Goal: Task Accomplishment & Management: Manage account settings

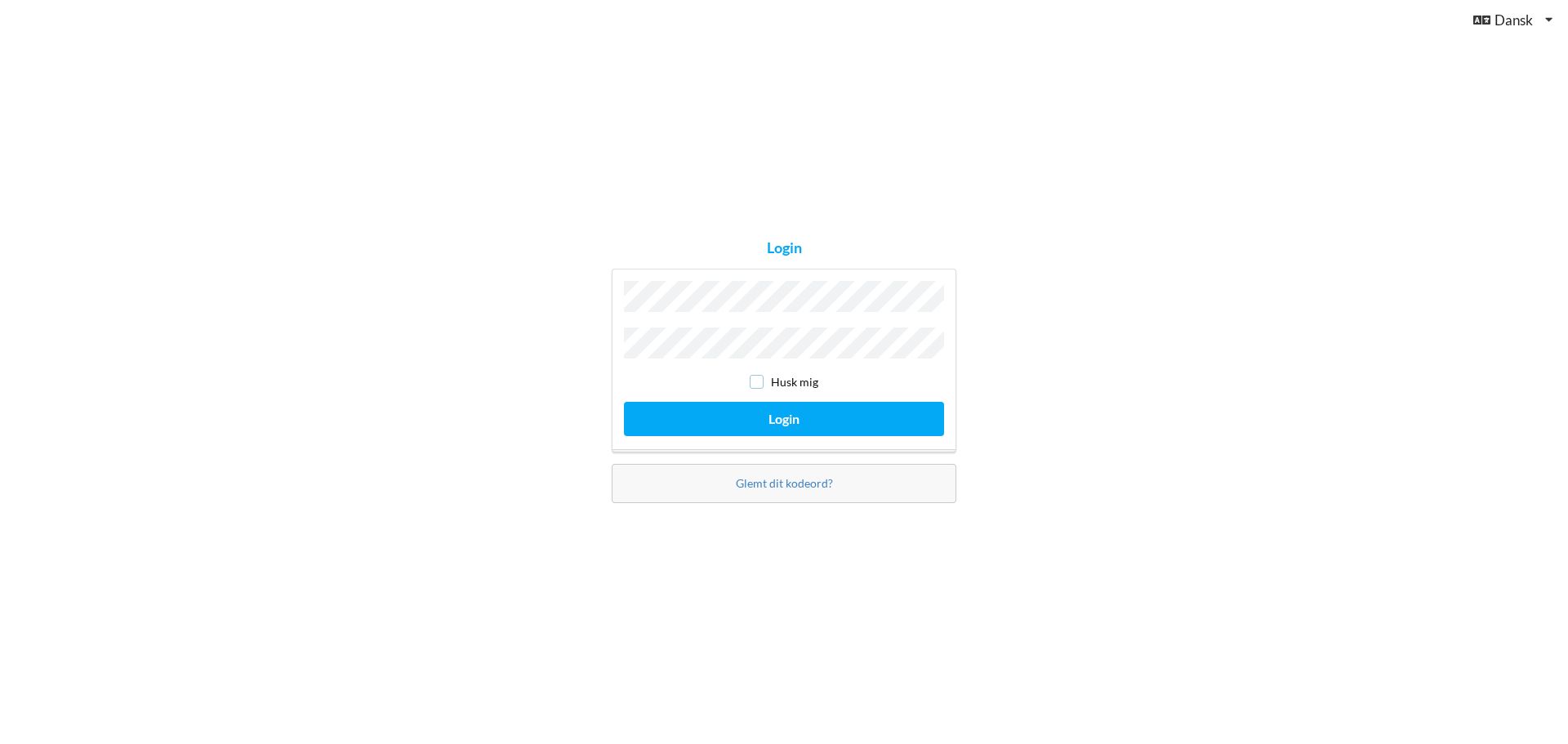
click at [757, 380] on input "checkbox" at bounding box center [757, 381] width 14 height 14
checkbox input "true"
click at [775, 415] on button "Login" at bounding box center [784, 418] width 320 height 33
click at [624, 402] on button "Login" at bounding box center [784, 418] width 320 height 33
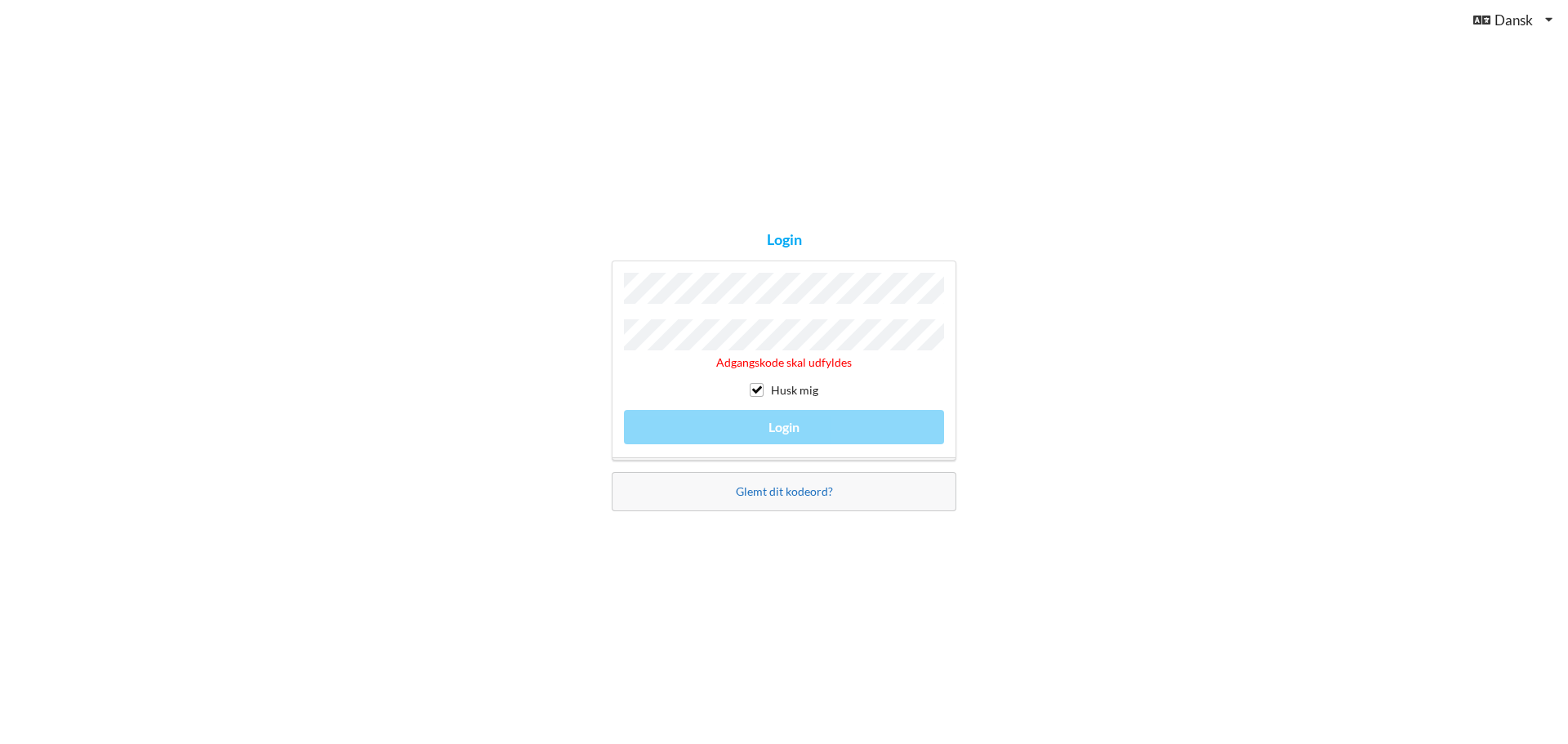
click at [808, 490] on link "Glemt dit kodeord?" at bounding box center [784, 491] width 97 height 14
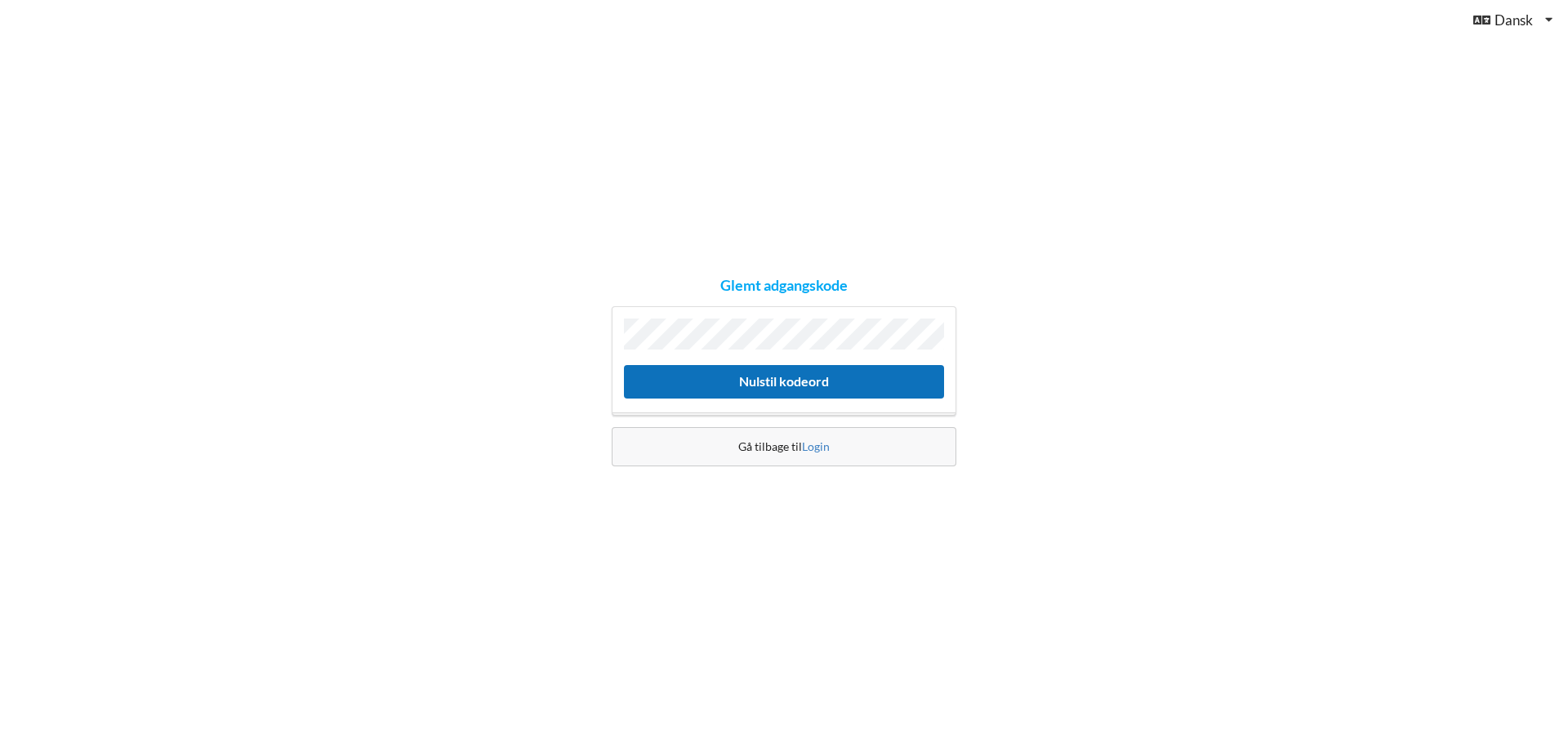
click at [771, 386] on button "Nulstil kodeord" at bounding box center [784, 381] width 320 height 33
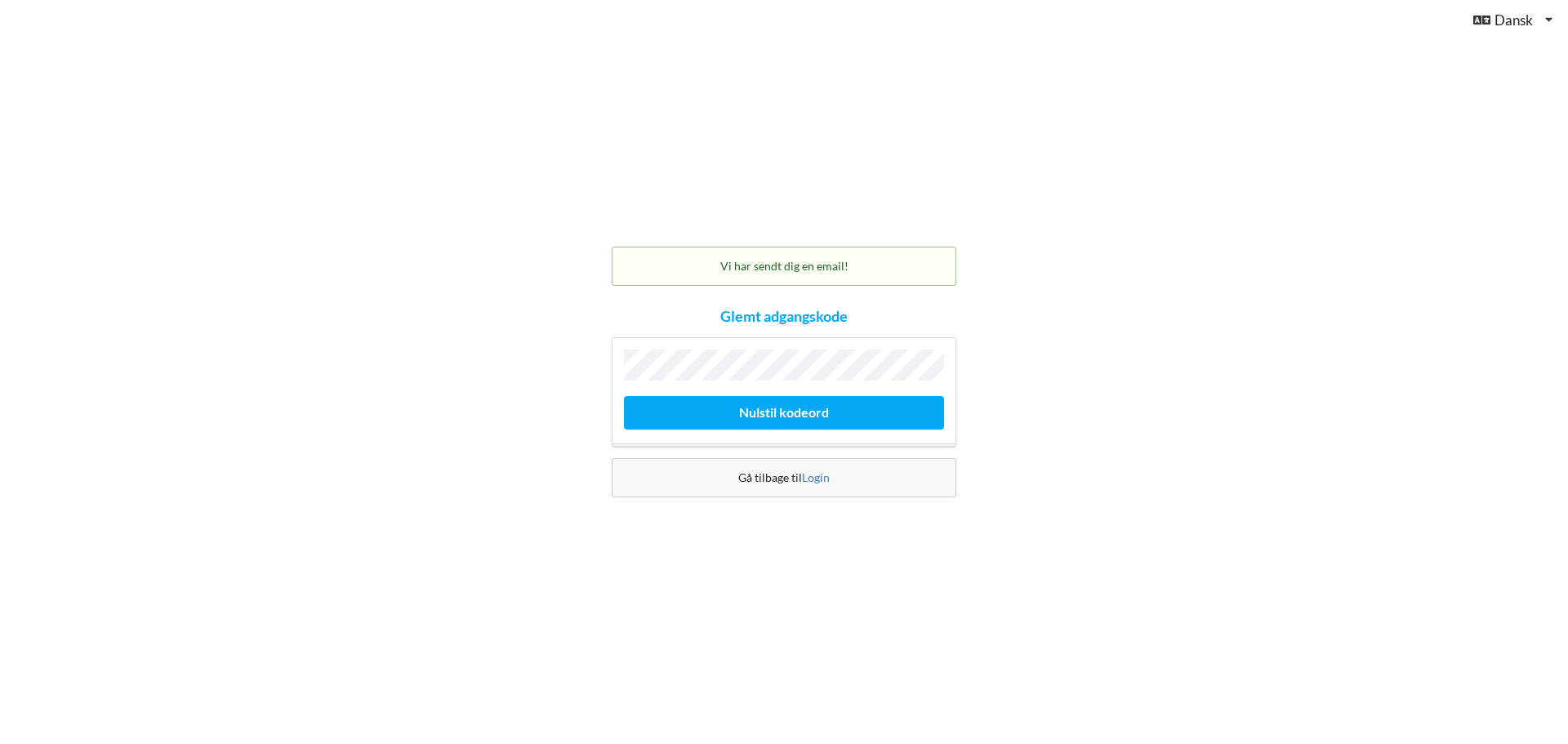
drag, startPoint x: 789, startPoint y: 476, endPoint x: 1499, endPoint y: 595, distance: 719.9
click at [790, 477] on div "Gå tilbage til Login" at bounding box center [783, 477] width 344 height 39
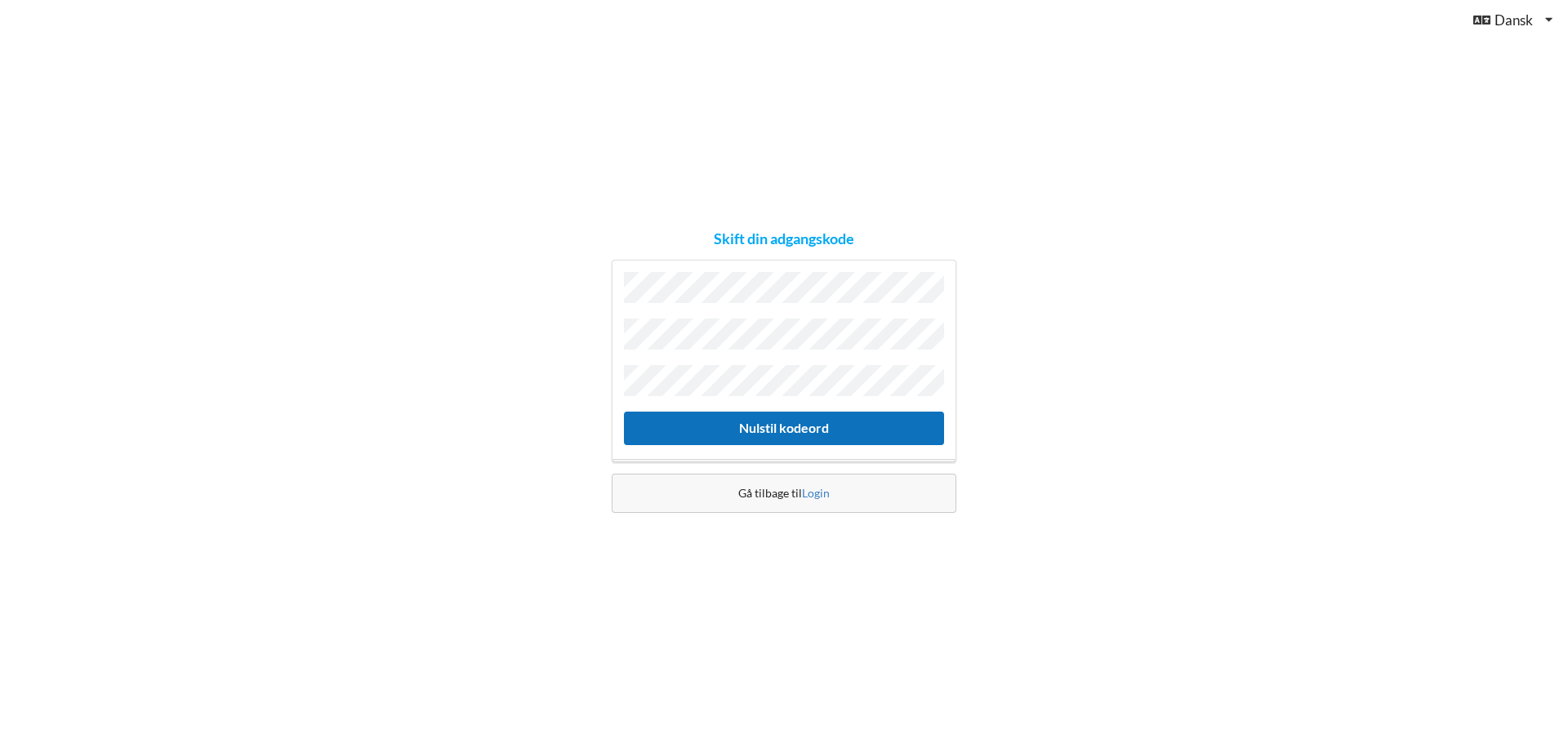
click at [781, 414] on button "Nulstil kodeord" at bounding box center [784, 427] width 320 height 33
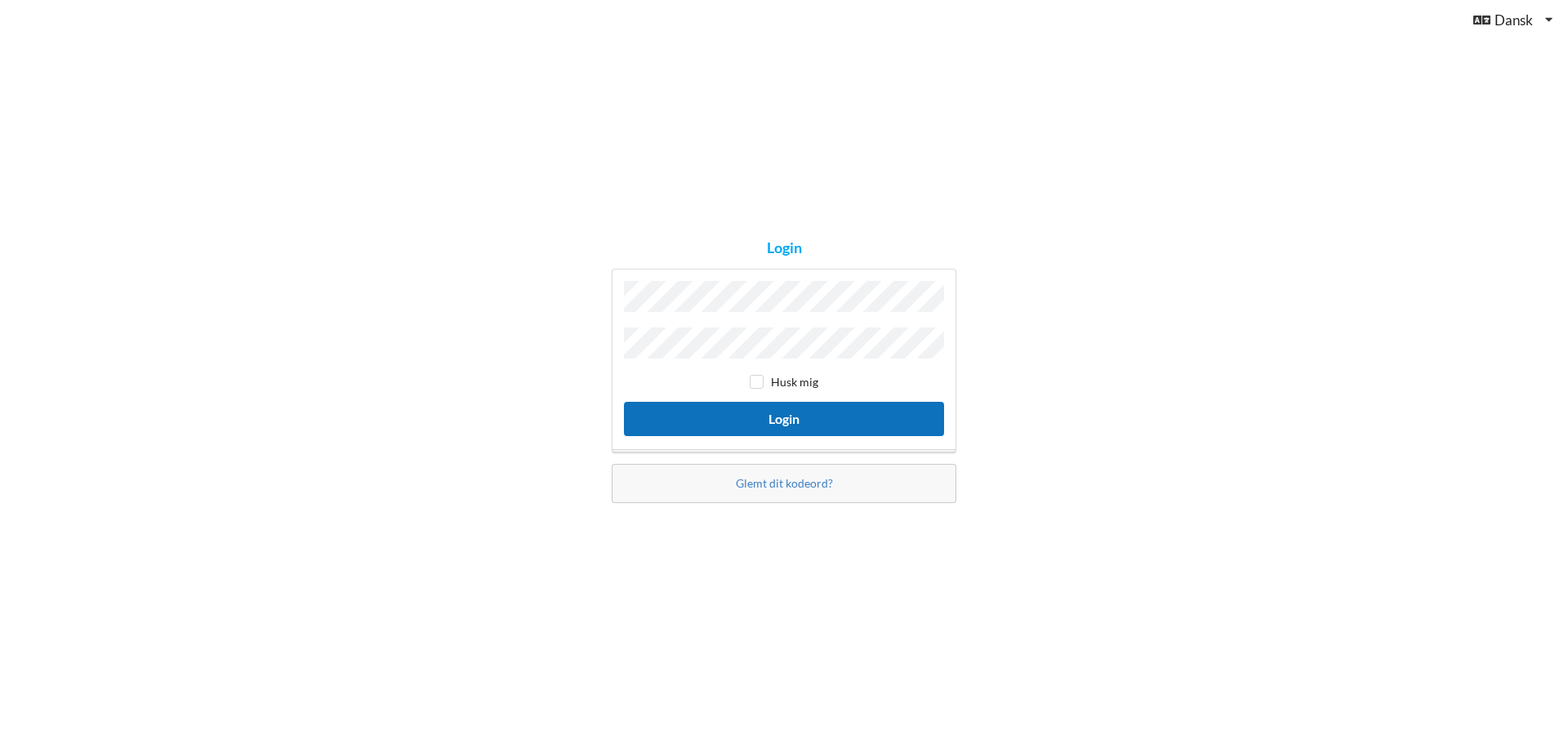
click at [775, 421] on button "Login" at bounding box center [784, 418] width 320 height 33
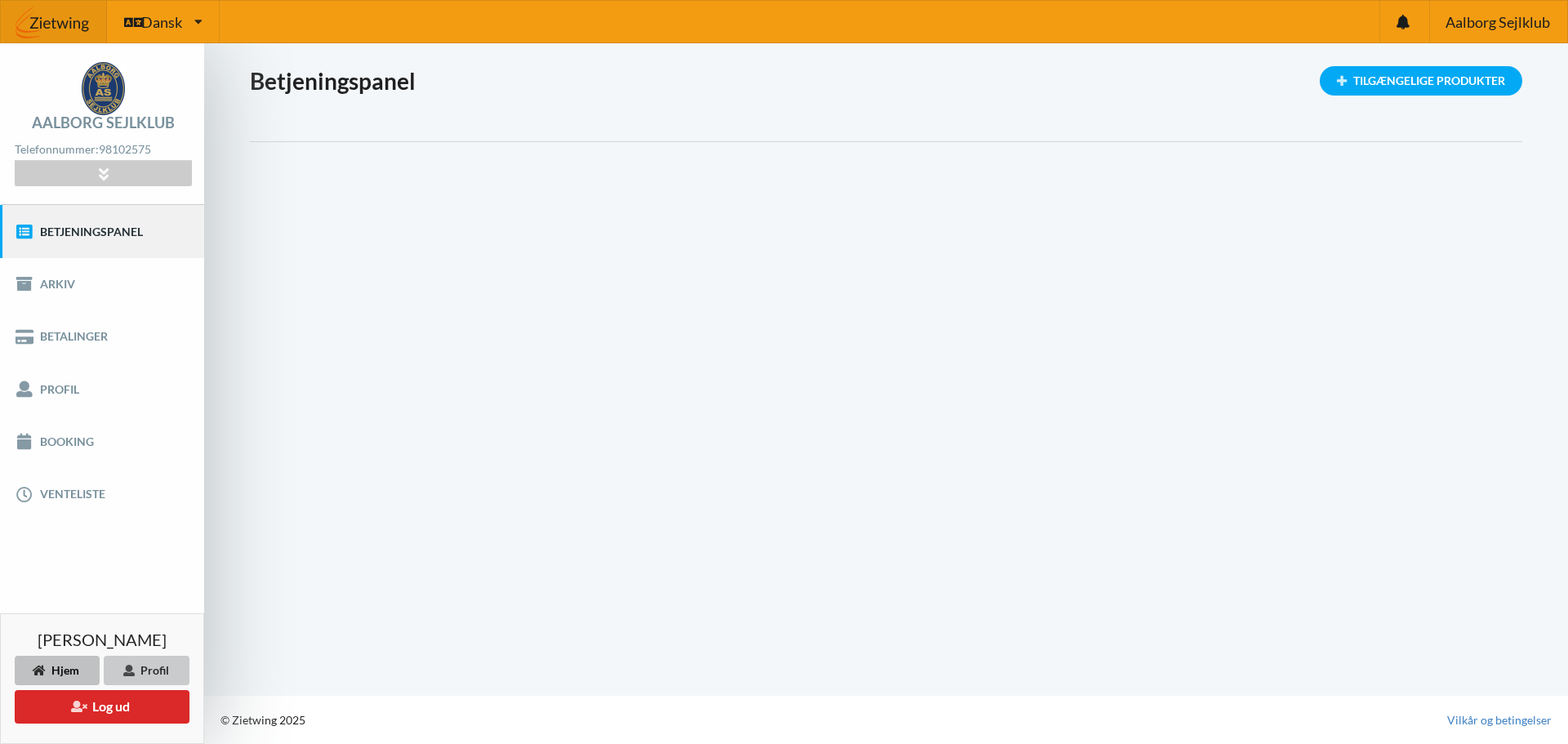
click at [155, 668] on div "Profil" at bounding box center [146, 670] width 85 height 29
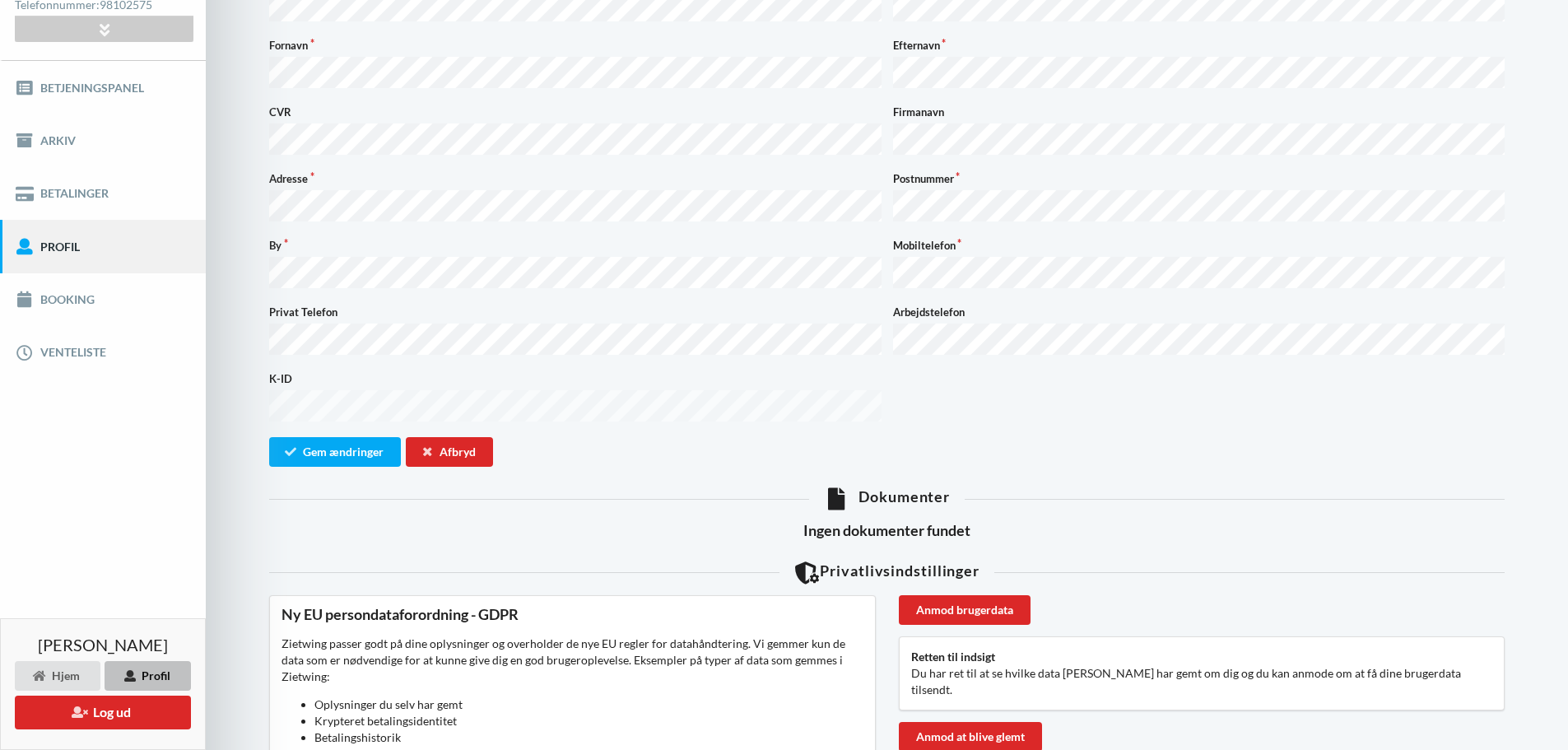
scroll to position [63, 0]
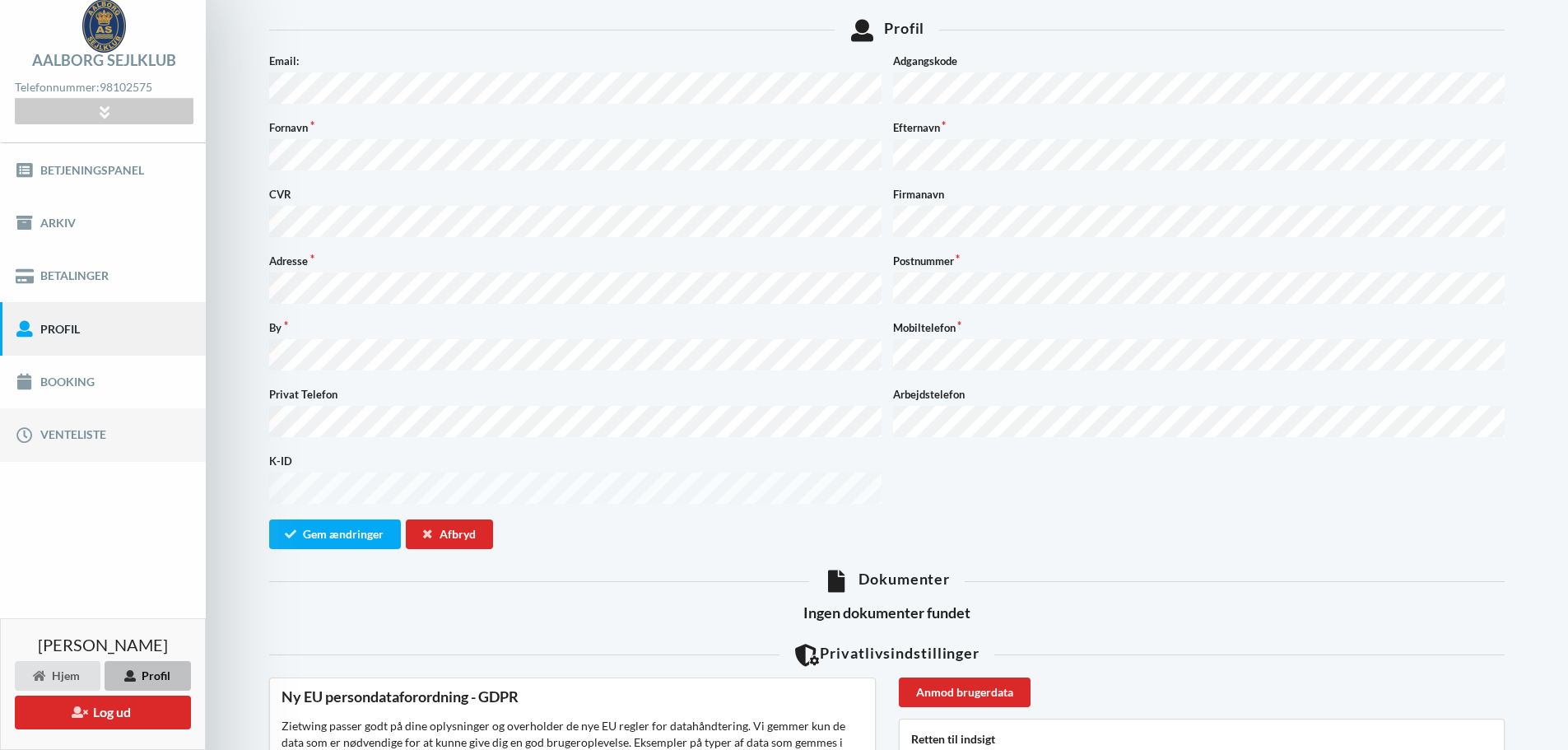
click at [67, 436] on link "Venteliste" at bounding box center [102, 434] width 205 height 53
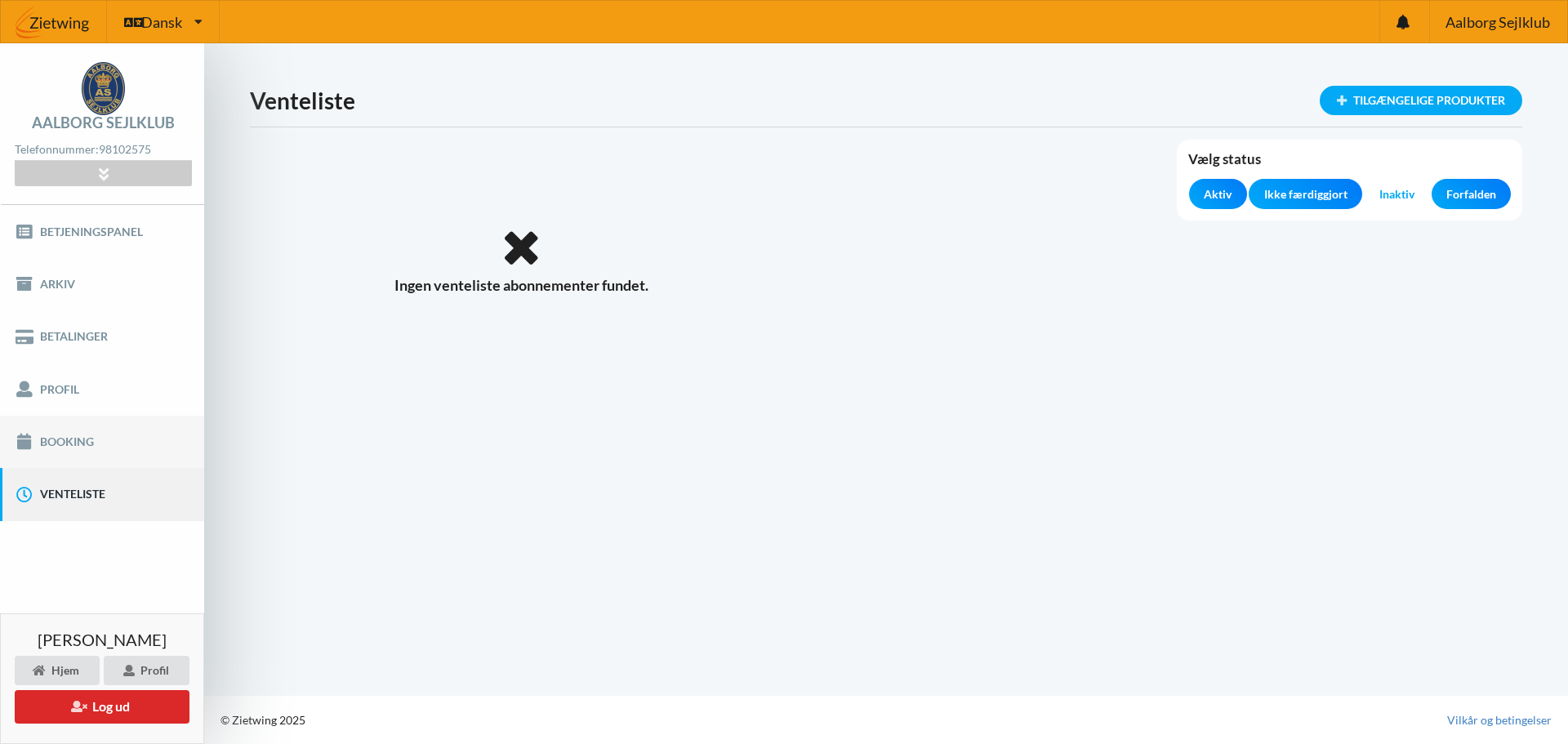
click at [60, 442] on link "Booking" at bounding box center [101, 441] width 204 height 52
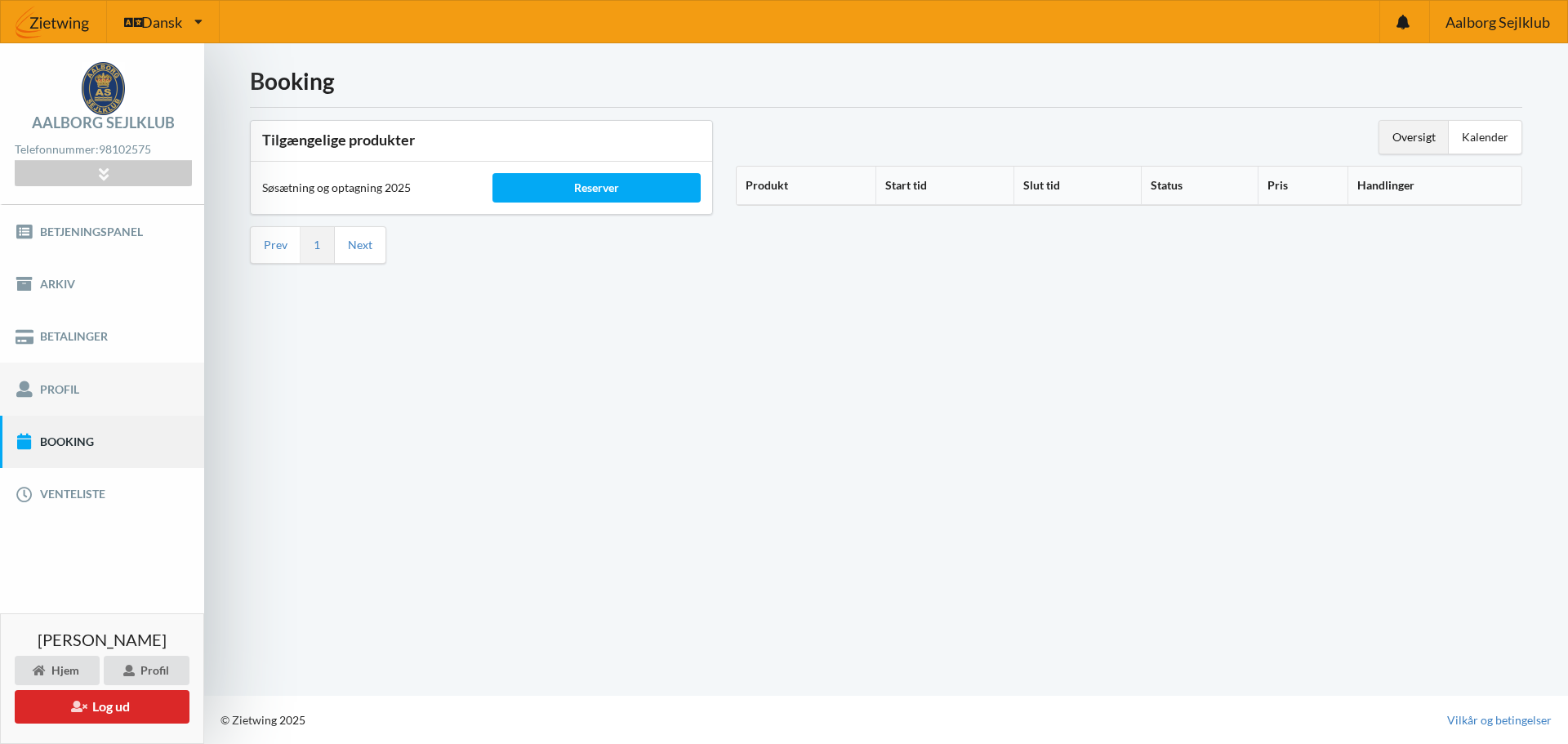
click at [46, 391] on link "Profil" at bounding box center [101, 388] width 204 height 52
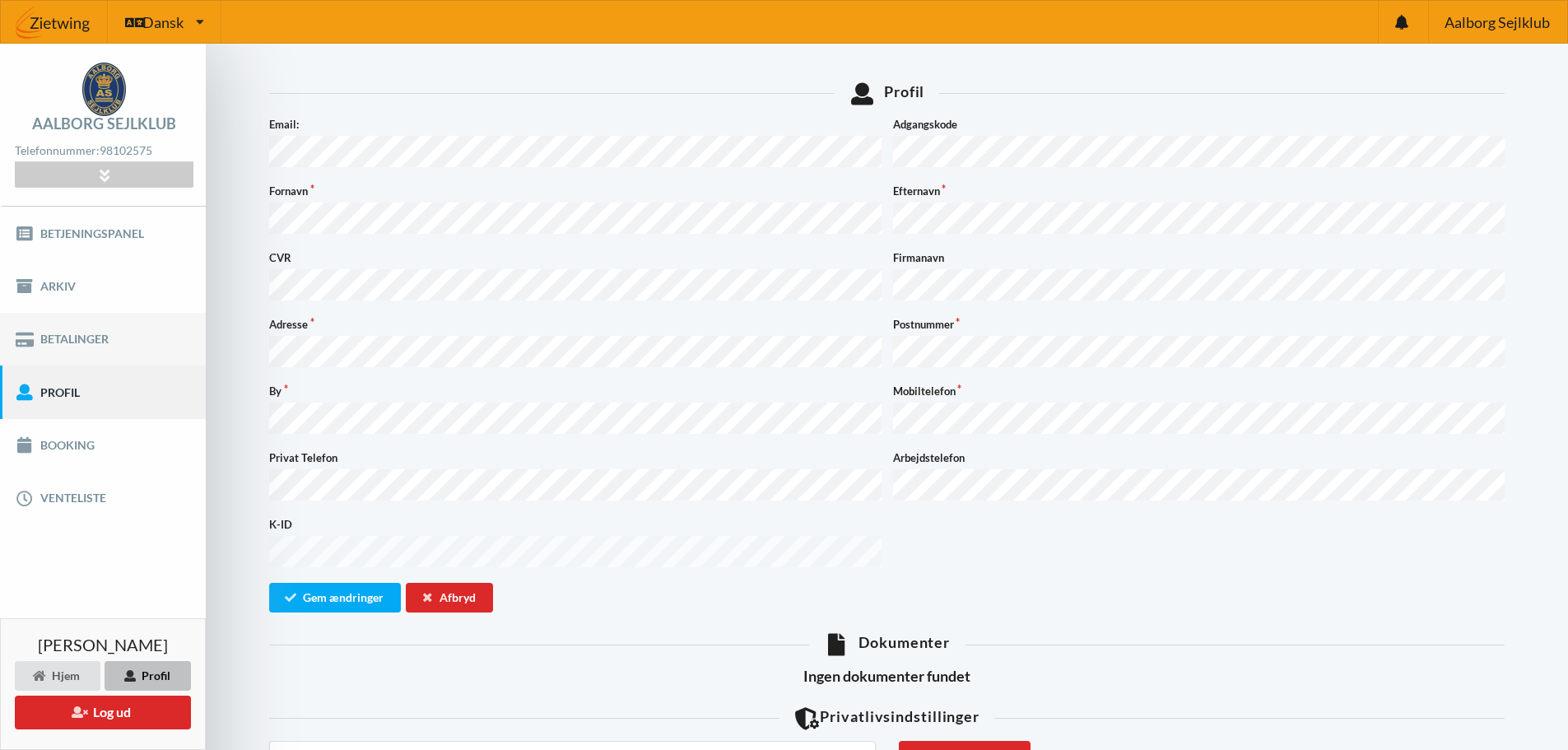
click at [51, 338] on link "Betalinger" at bounding box center [102, 338] width 205 height 53
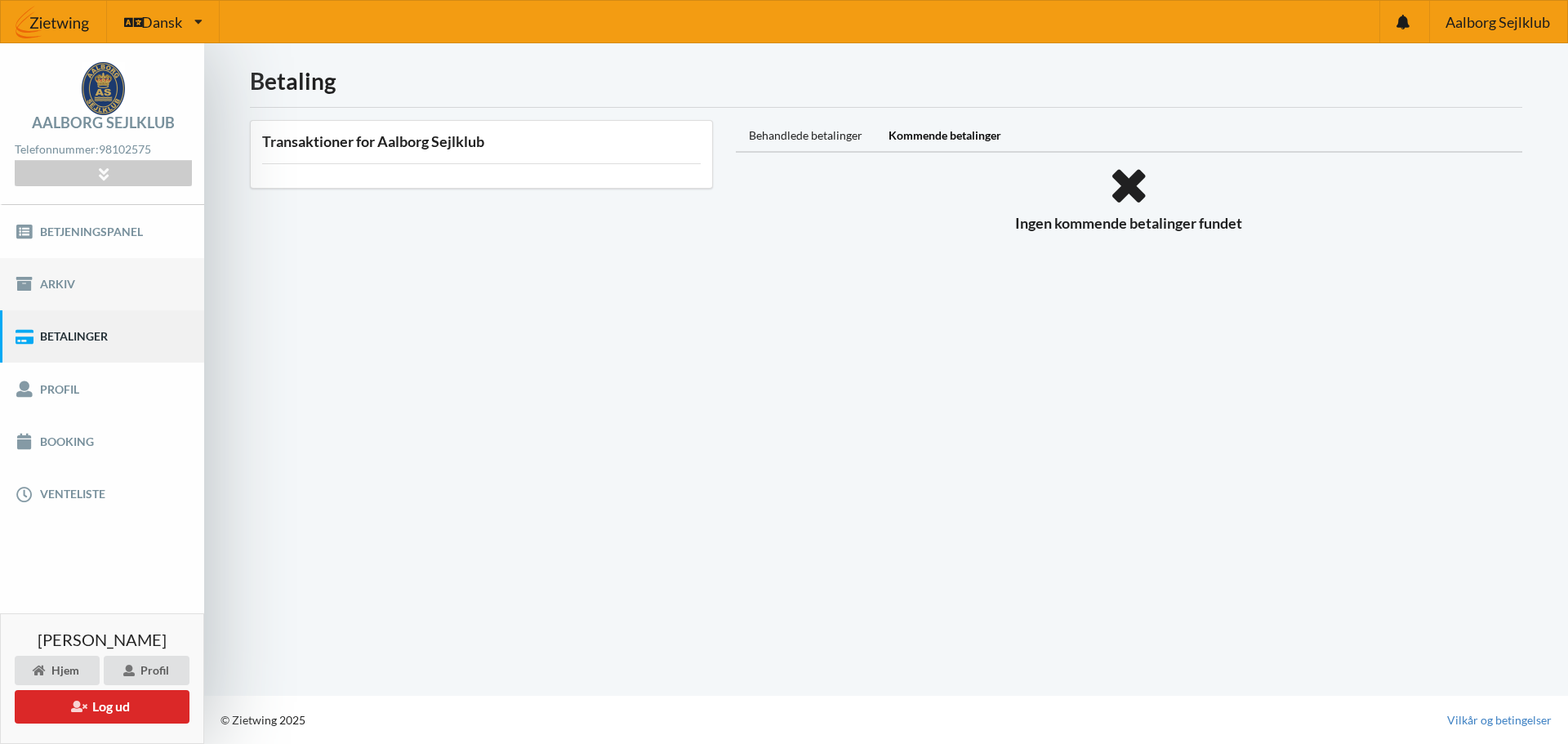
click at [56, 286] on link "Arkiv" at bounding box center [101, 283] width 204 height 52
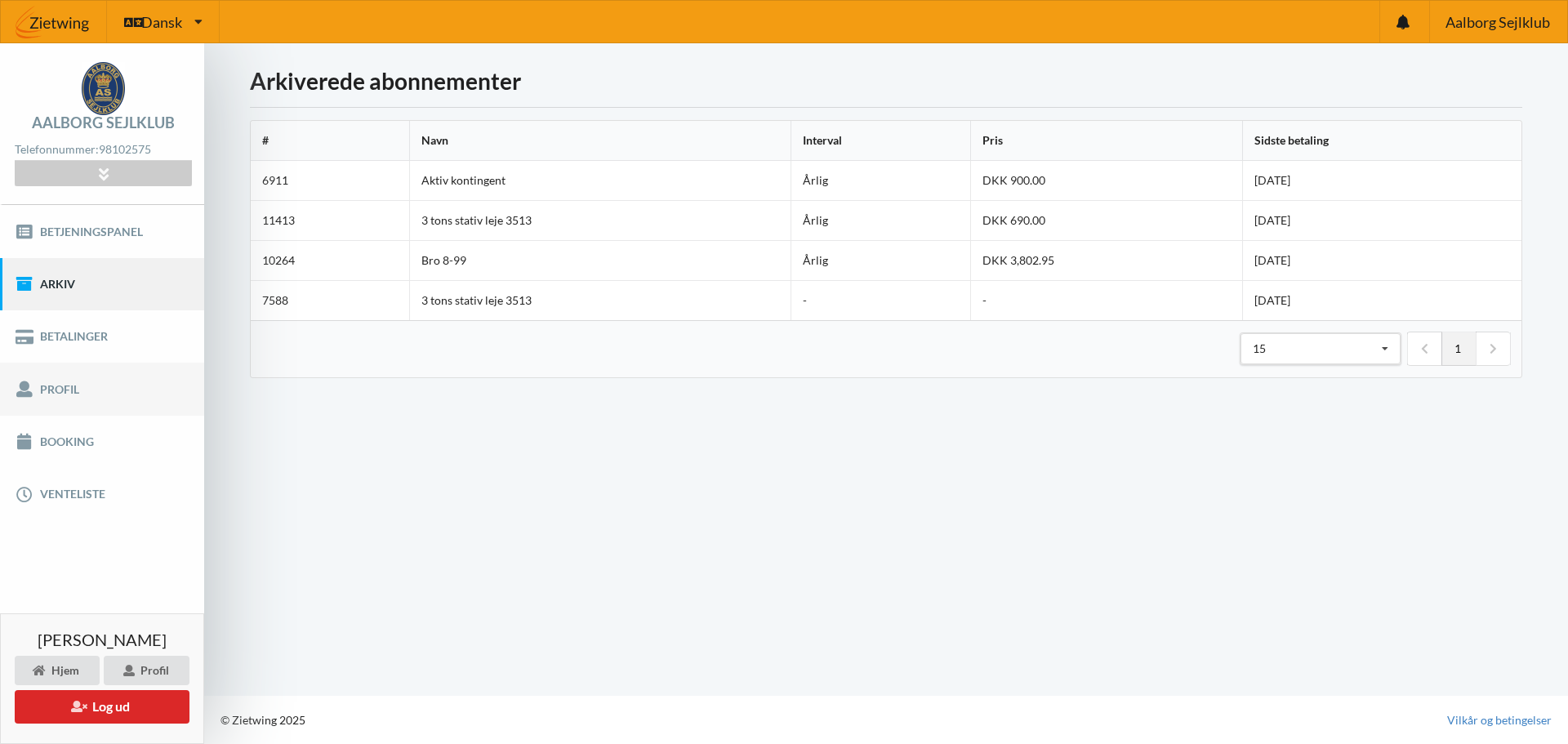
click at [50, 393] on link "Profil" at bounding box center [101, 388] width 204 height 52
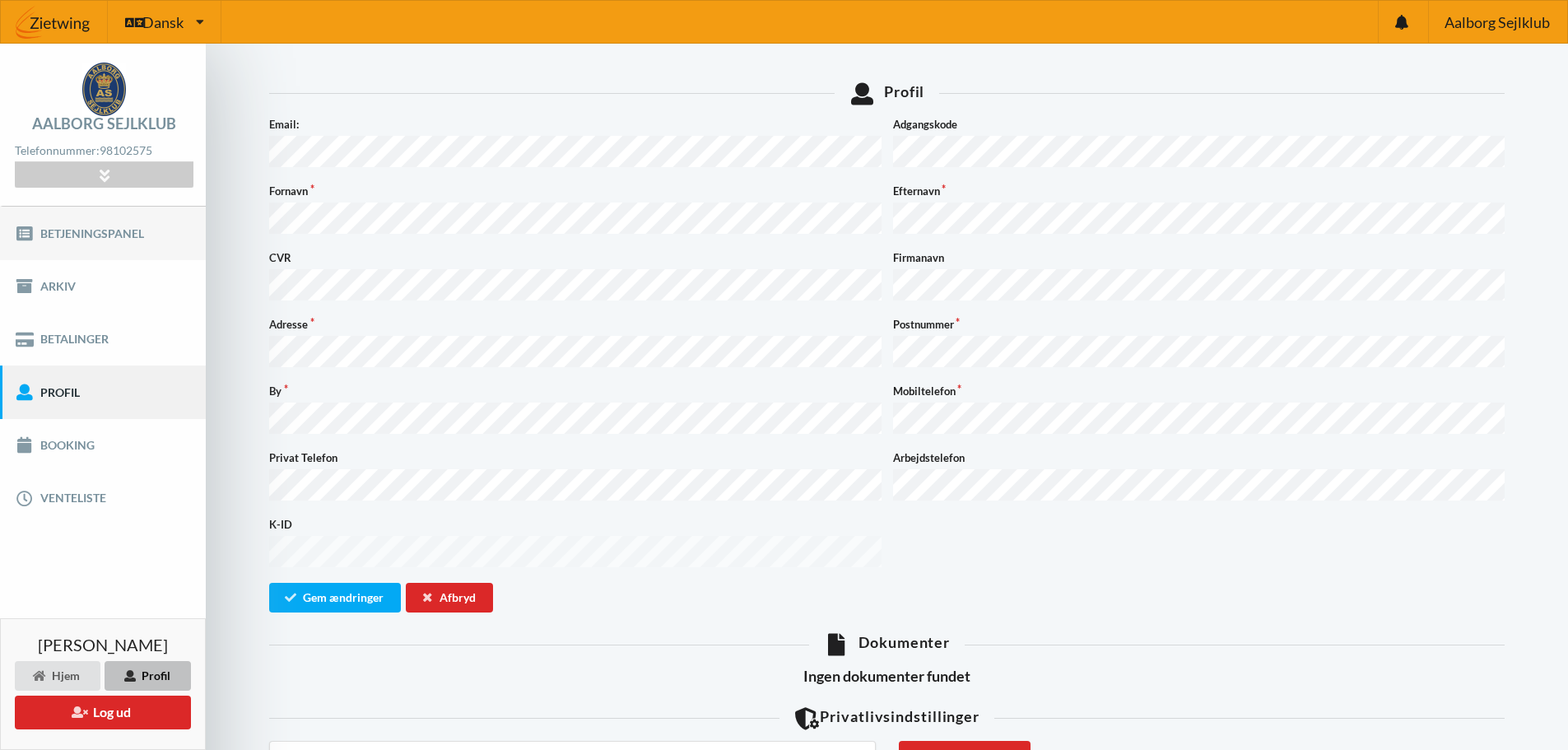
click at [61, 236] on link "Betjeningspanel" at bounding box center [102, 232] width 205 height 53
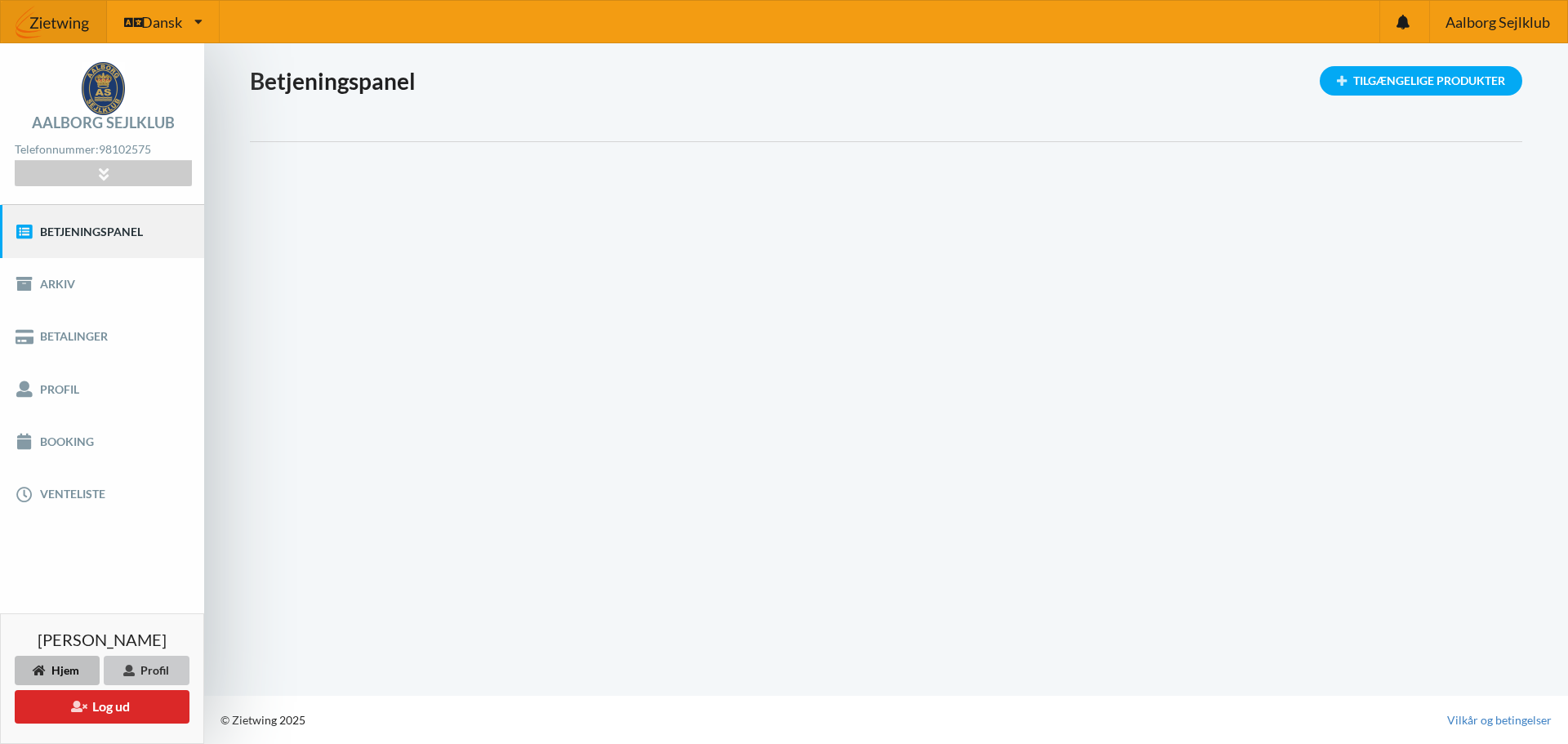
click at [168, 669] on div "Profil" at bounding box center [146, 670] width 85 height 29
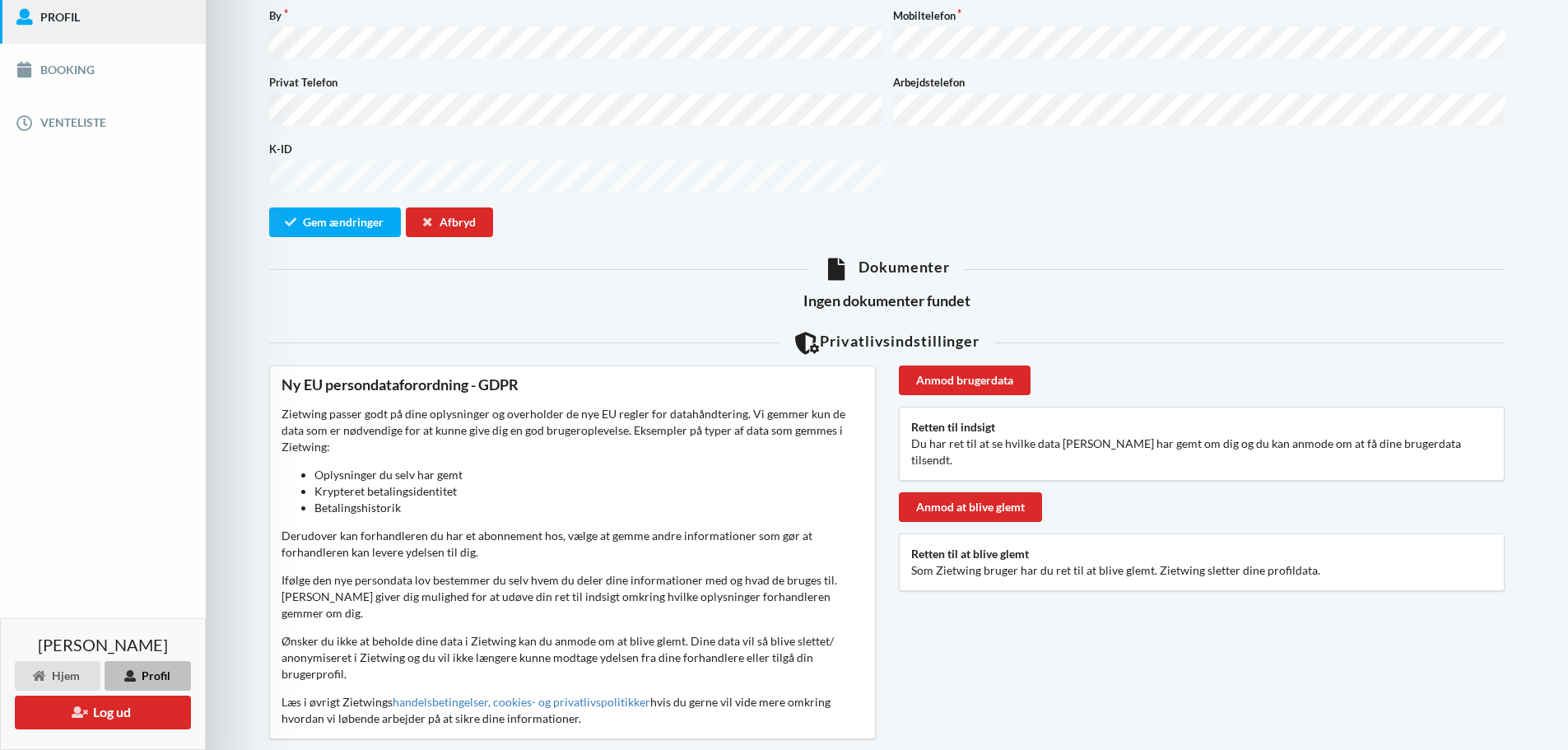
scroll to position [393, 0]
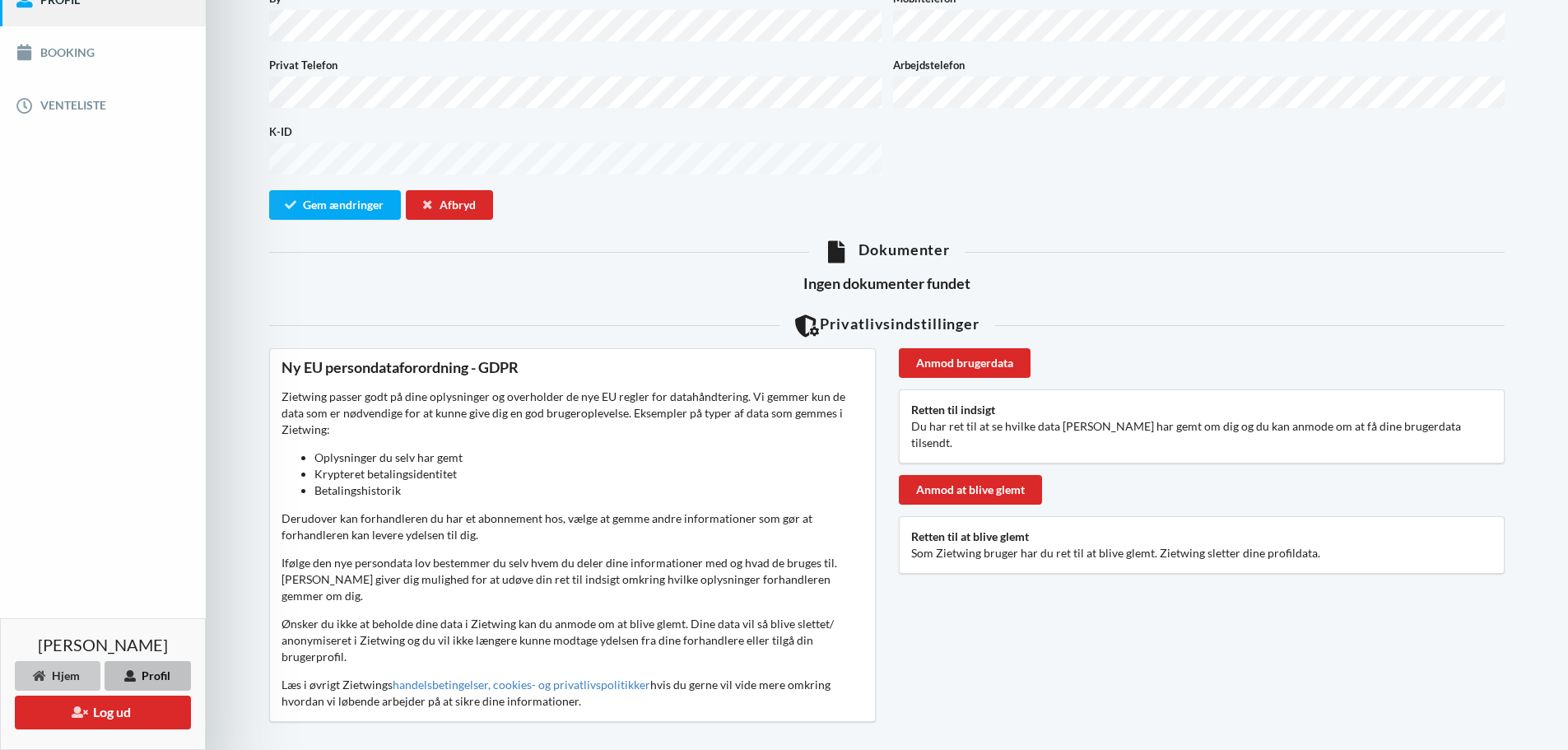
click at [75, 675] on div "Hjem" at bounding box center [58, 675] width 86 height 30
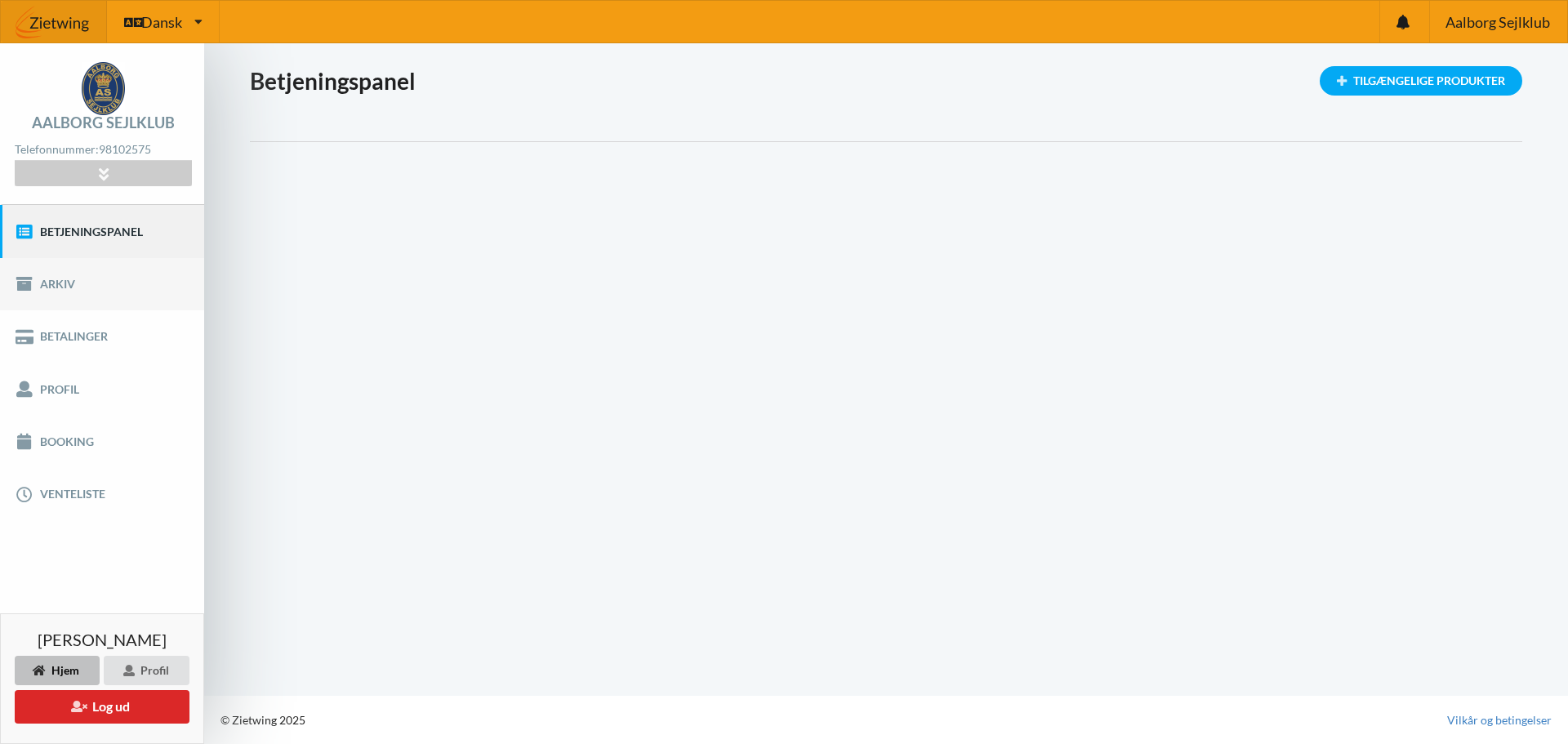
click at [20, 273] on link "Arkiv" at bounding box center [101, 283] width 204 height 52
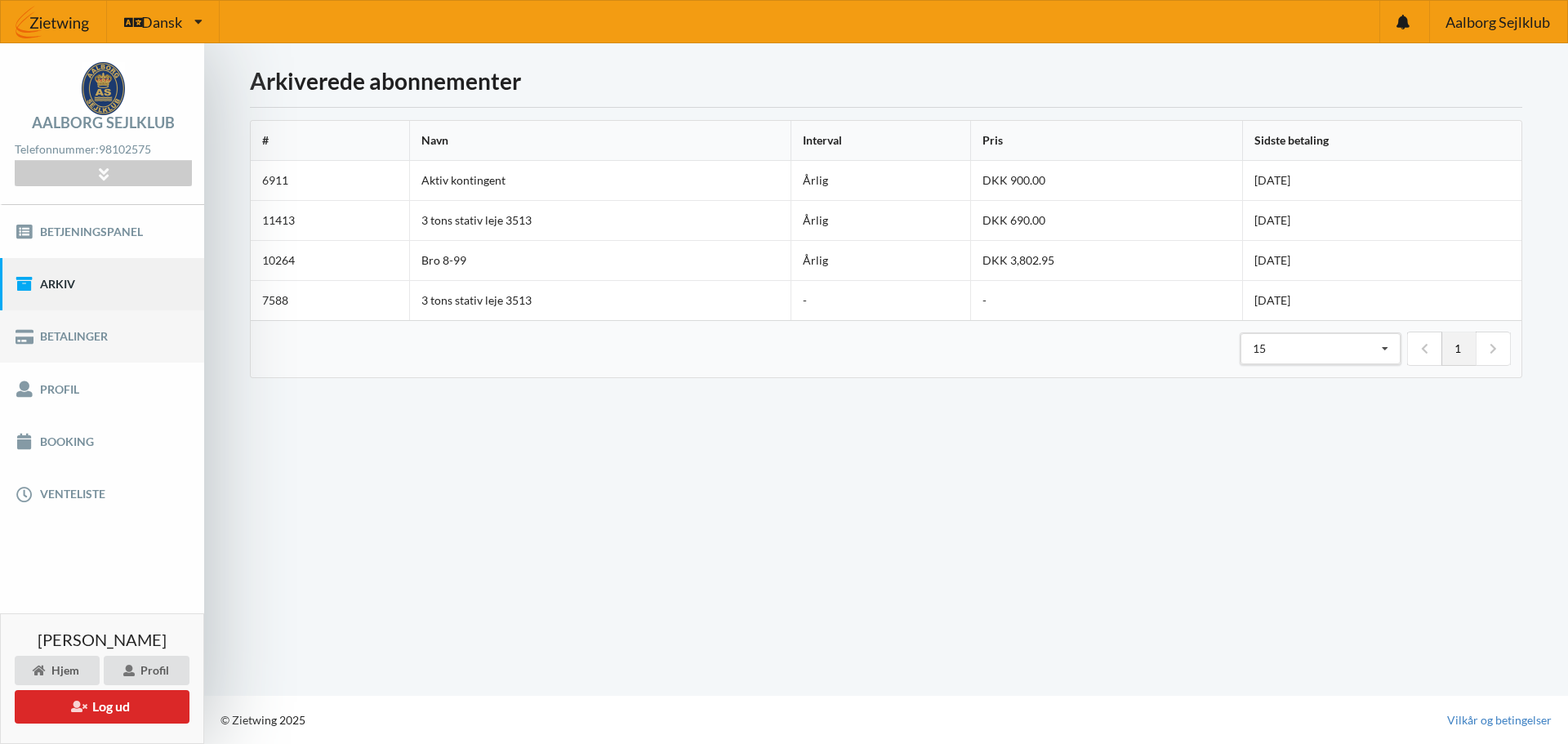
click at [65, 342] on link "Betalinger" at bounding box center [101, 336] width 204 height 52
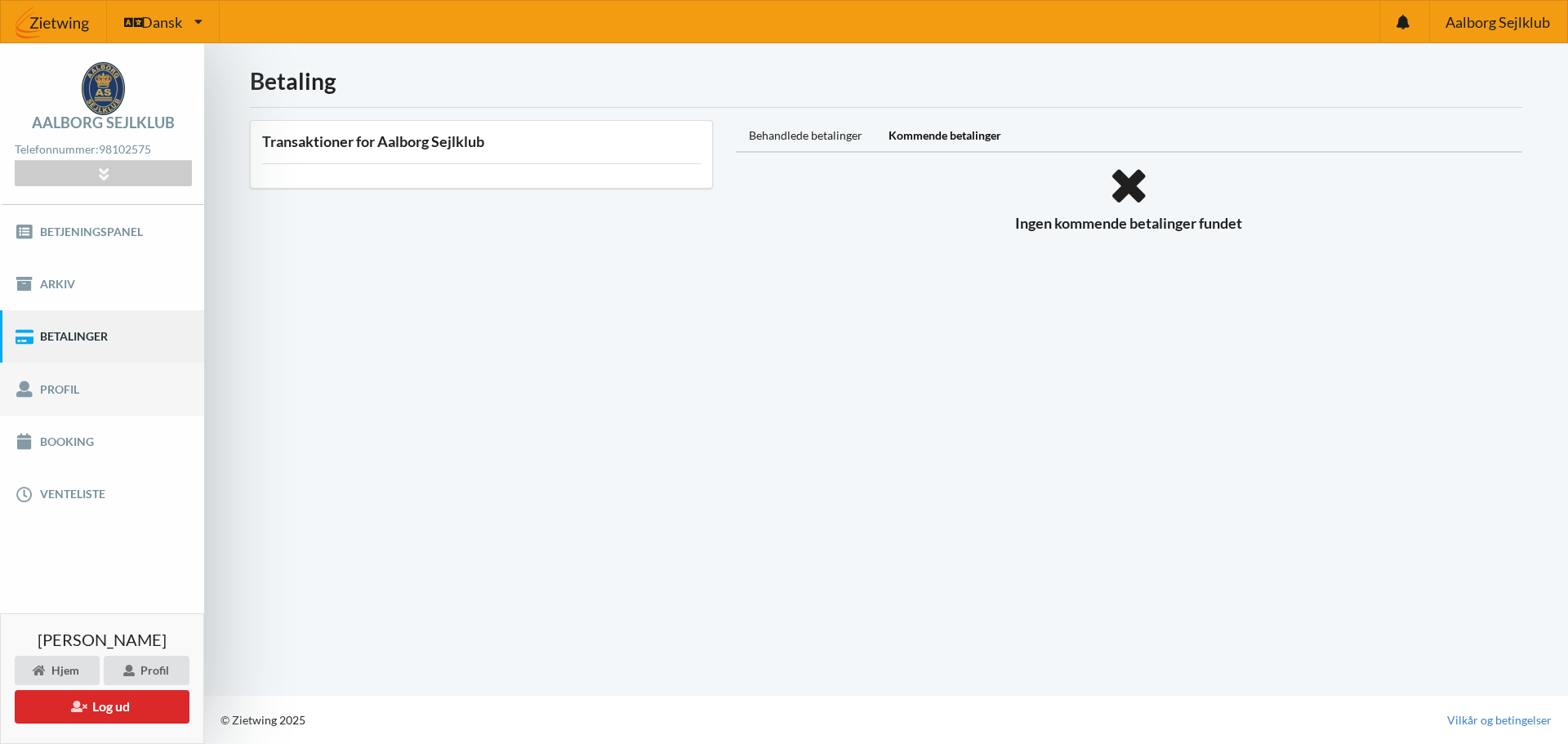
click at [58, 386] on link "Profil" at bounding box center [101, 388] width 204 height 52
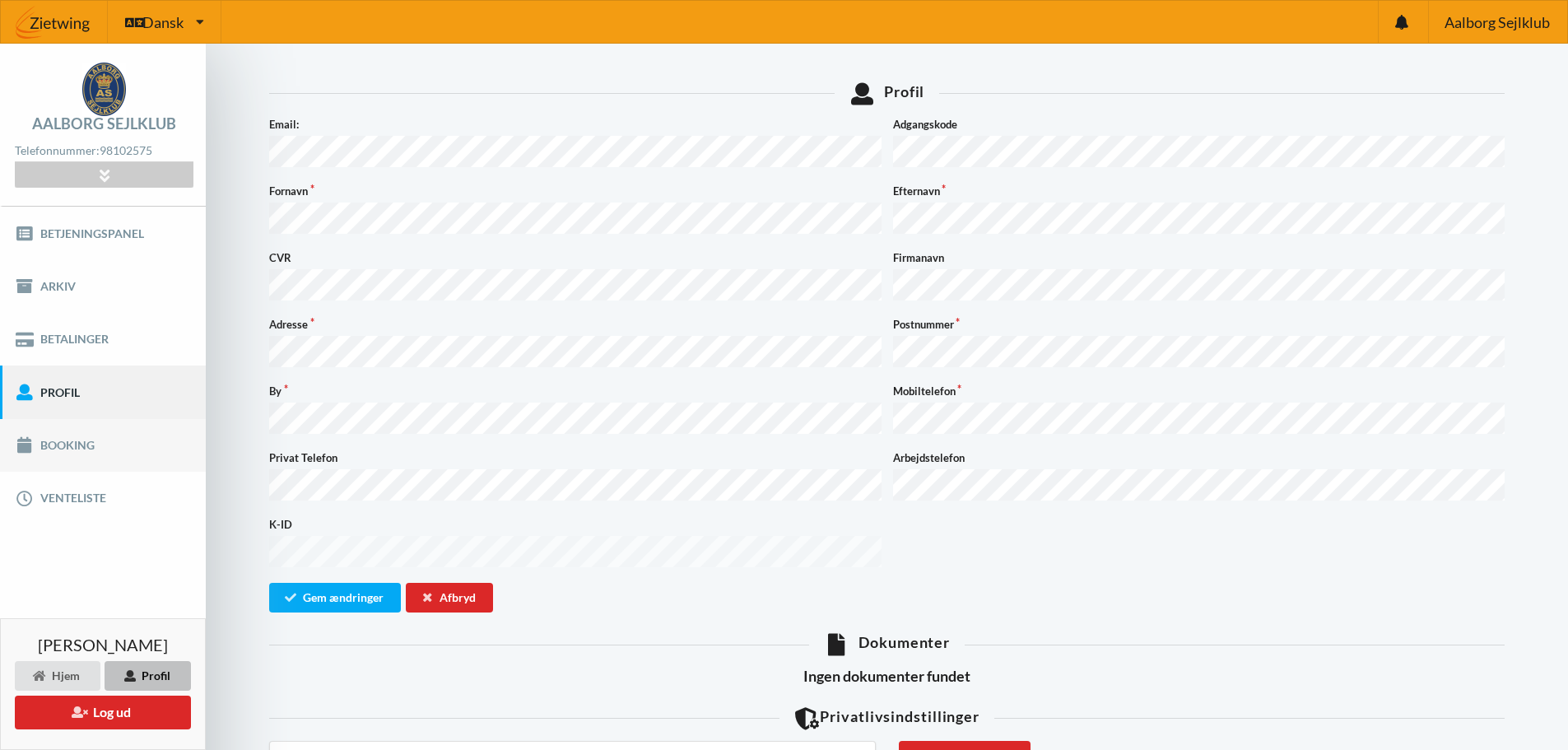
click at [62, 443] on link "Booking" at bounding box center [102, 444] width 205 height 53
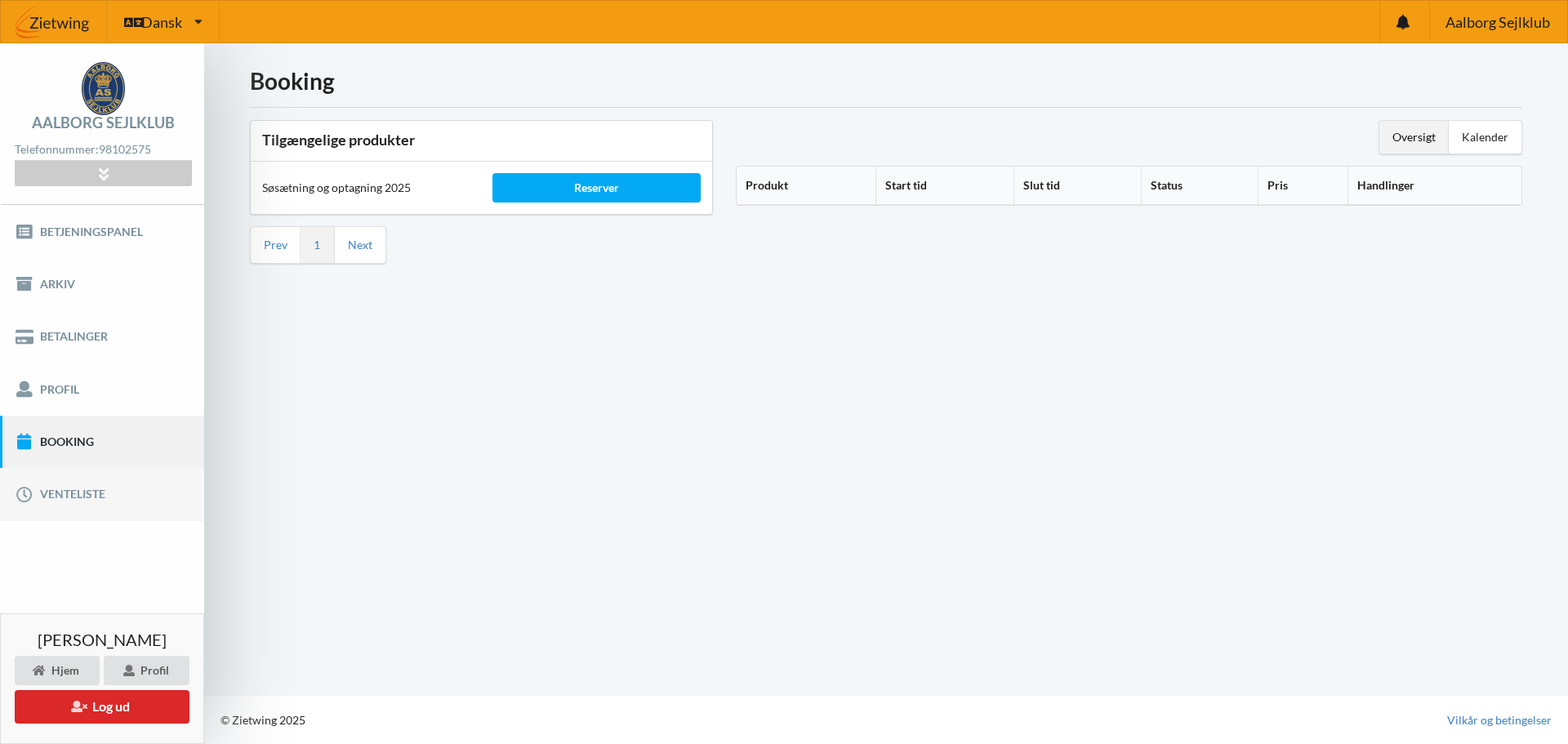
click at [51, 502] on link "Venteliste" at bounding box center [101, 494] width 204 height 52
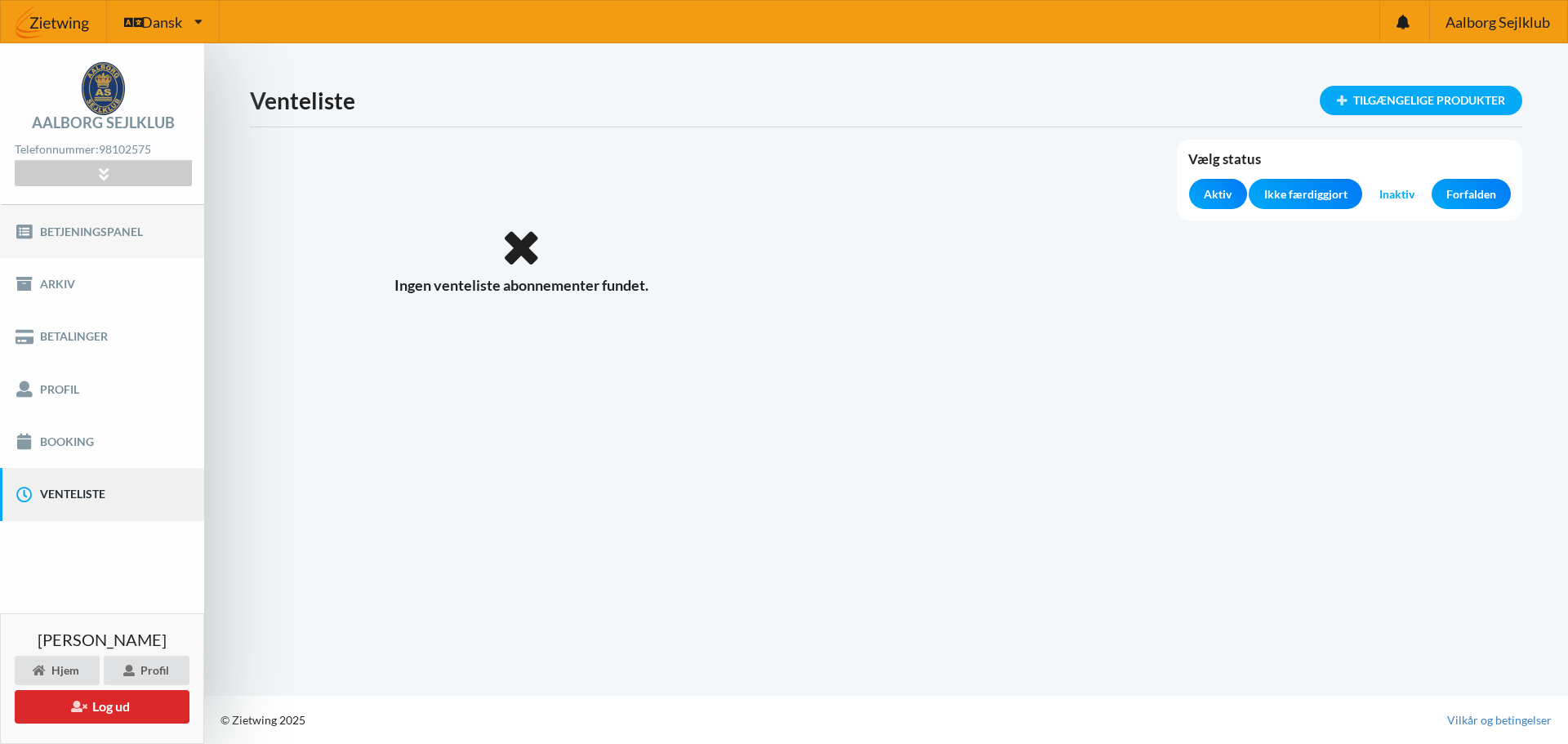
click at [47, 230] on link "Betjeningspanel" at bounding box center [101, 230] width 204 height 52
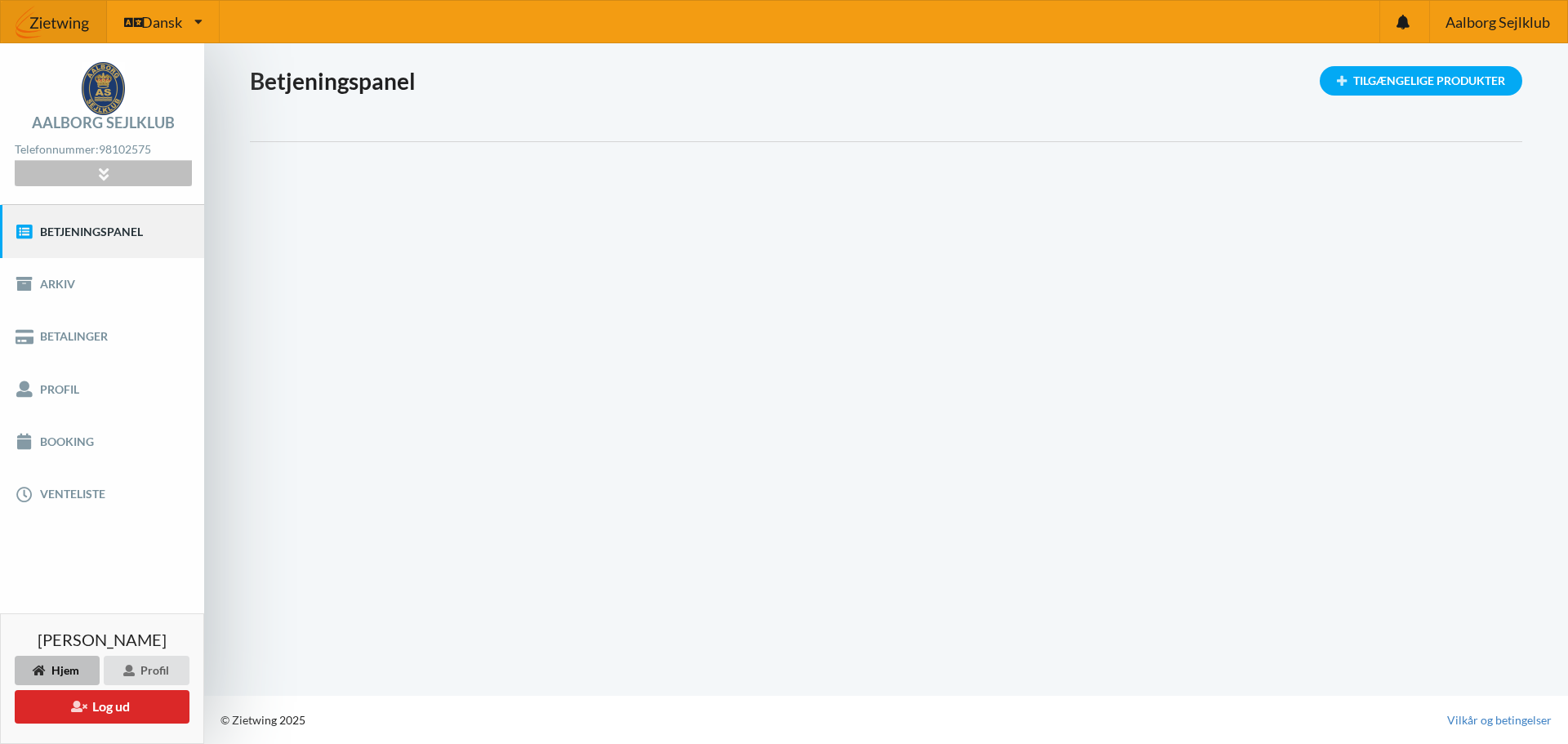
click at [104, 172] on icon at bounding box center [103, 173] width 19 height 14
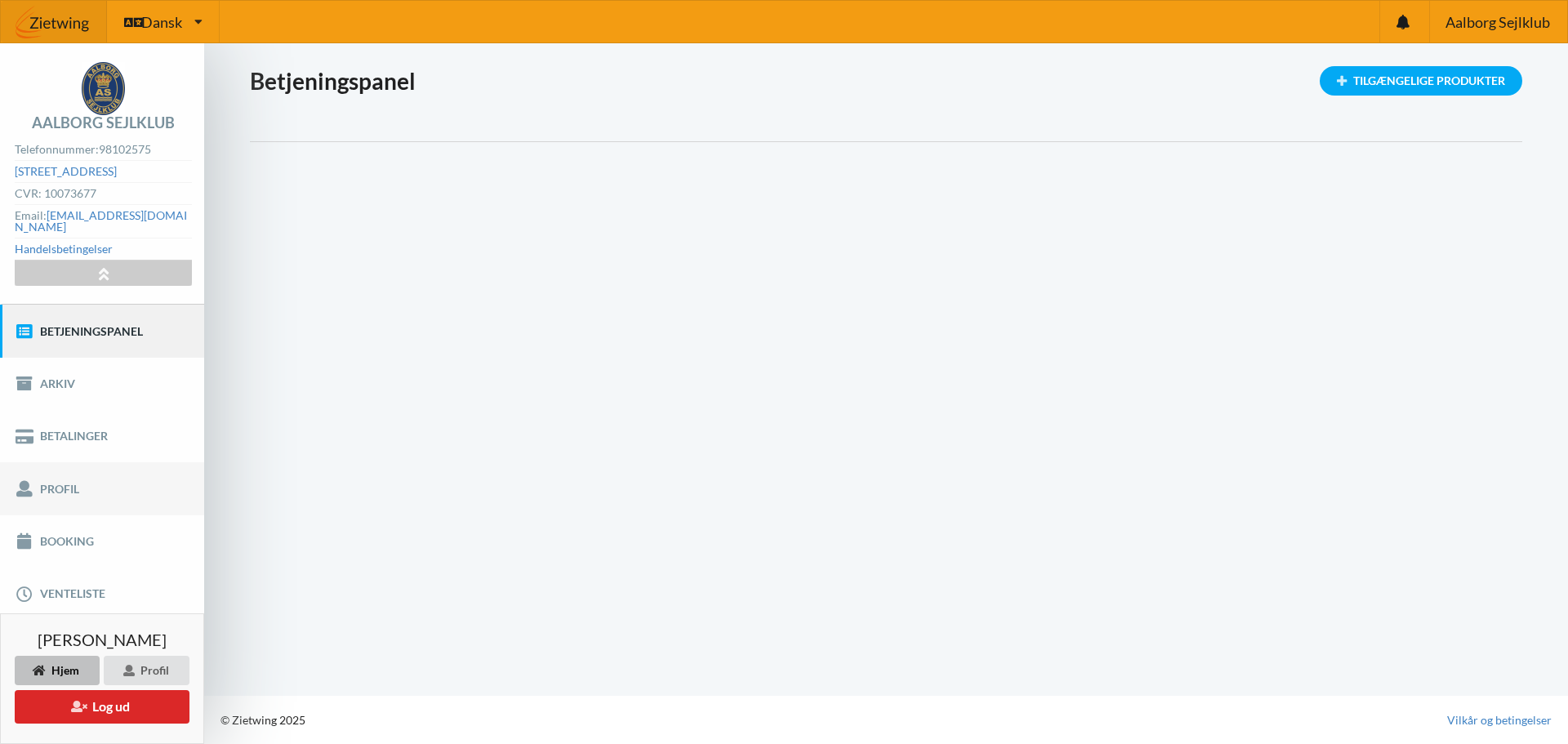
drag, startPoint x: 64, startPoint y: 478, endPoint x: 128, endPoint y: 478, distance: 64.0
click at [64, 478] on link "Profil" at bounding box center [101, 487] width 204 height 52
